Goal: Navigation & Orientation: Find specific page/section

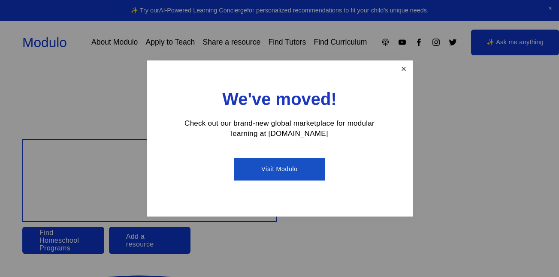
click at [402, 68] on link "Close" at bounding box center [403, 69] width 15 height 15
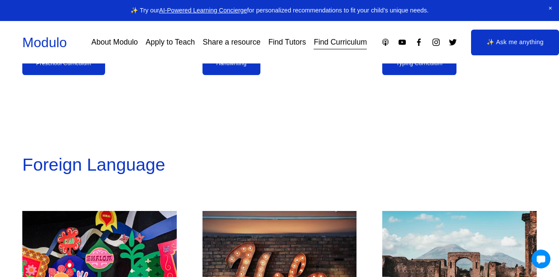
scroll to position [1787, 0]
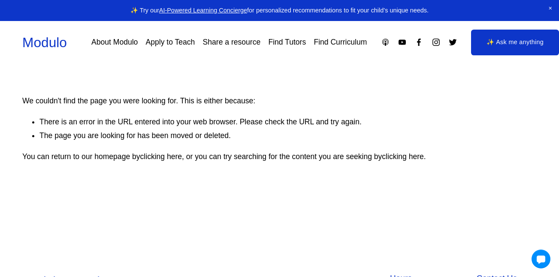
click at [114, 40] on link "About Modulo" at bounding box center [114, 42] width 46 height 15
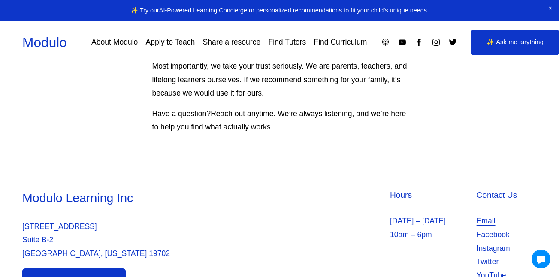
scroll to position [844, 0]
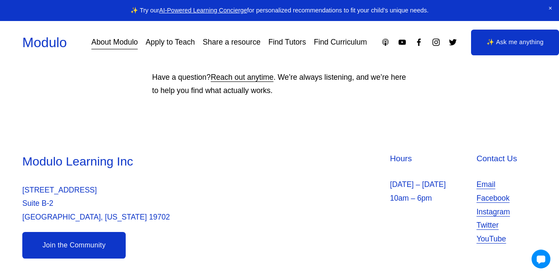
click at [172, 44] on link "Apply to Teach" at bounding box center [170, 42] width 49 height 15
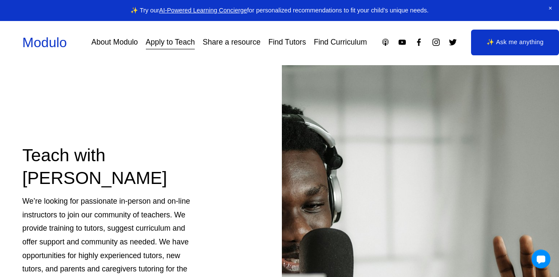
click at [41, 41] on link "Modulo" at bounding box center [44, 42] width 45 height 15
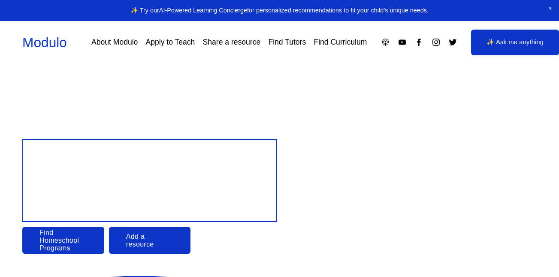
click at [166, 245] on link "Add a resource" at bounding box center [150, 240] width 82 height 27
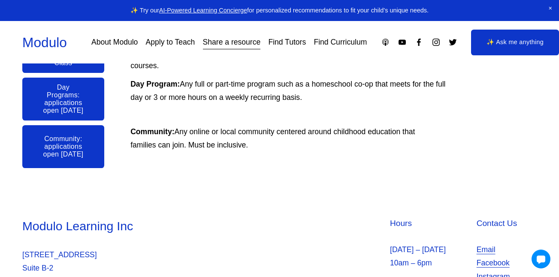
scroll to position [272, 0]
